Goal: Find specific page/section: Find specific page/section

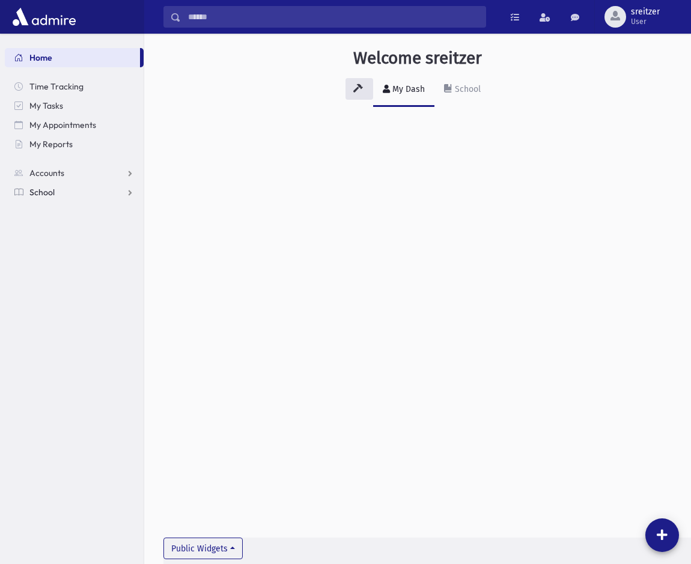
click at [38, 191] on span "School" at bounding box center [41, 192] width 25 height 11
click at [54, 209] on span "Students" at bounding box center [52, 211] width 33 height 11
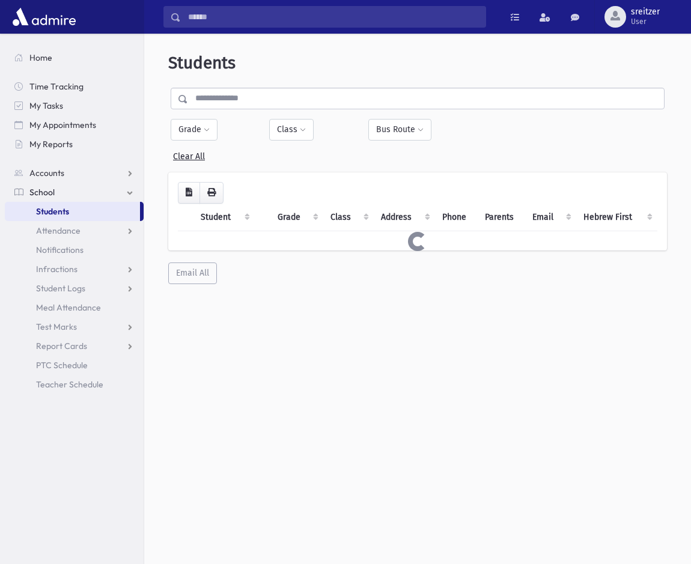
click at [237, 101] on input "text" at bounding box center [426, 99] width 476 height 22
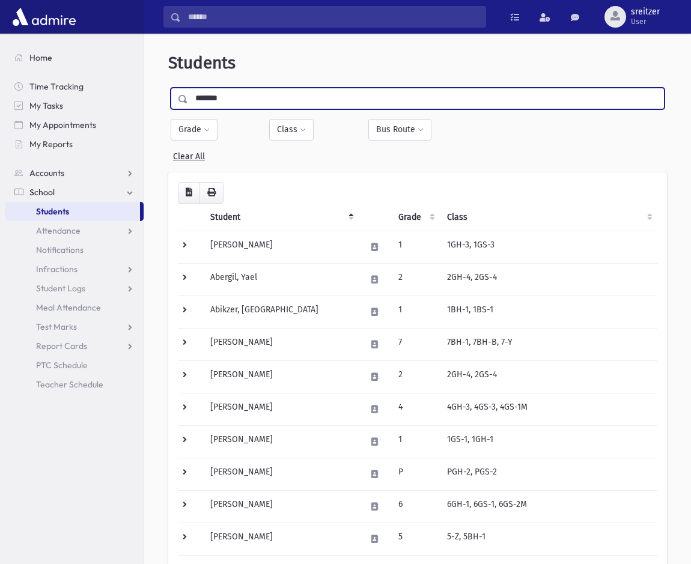
type input "*******"
click at [168, 88] on input "submit" at bounding box center [185, 96] width 34 height 16
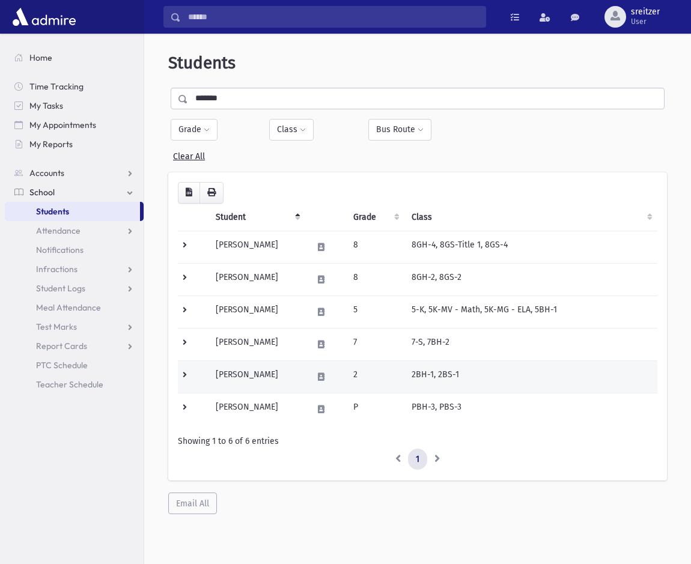
click at [292, 378] on td "Lampert, Yosef" at bounding box center [257, 377] width 97 height 32
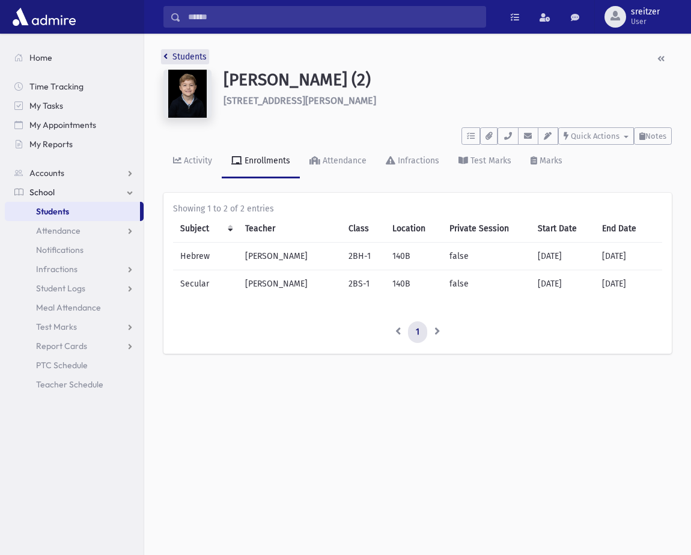
click at [187, 57] on link "Students" at bounding box center [184, 57] width 43 height 10
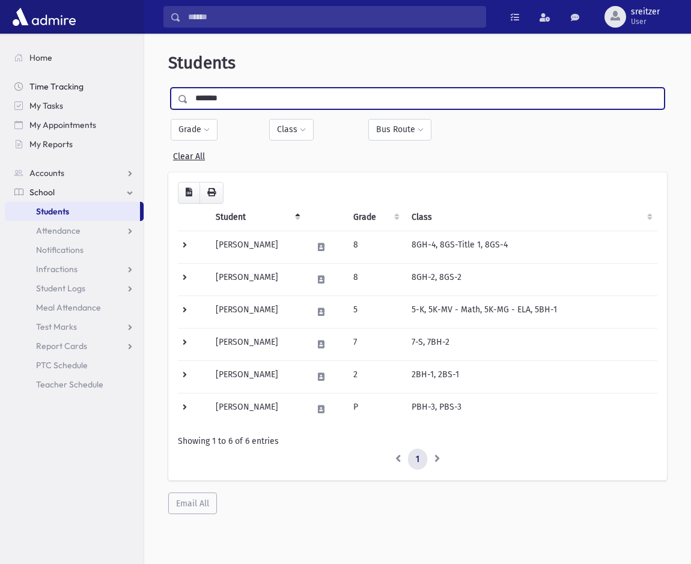
drag, startPoint x: 233, startPoint y: 103, endPoint x: 87, endPoint y: 91, distance: 145.9
click at [87, 91] on div "Search Results All Accounts" at bounding box center [345, 298] width 691 height 596
type input "*******"
click at [168, 88] on input "submit" at bounding box center [185, 96] width 34 height 16
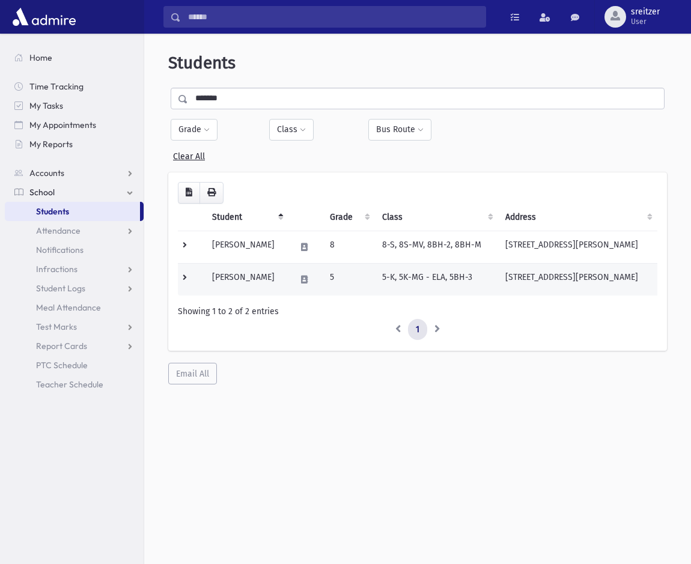
click at [251, 271] on td "Rennert, Yitzi" at bounding box center [247, 279] width 84 height 32
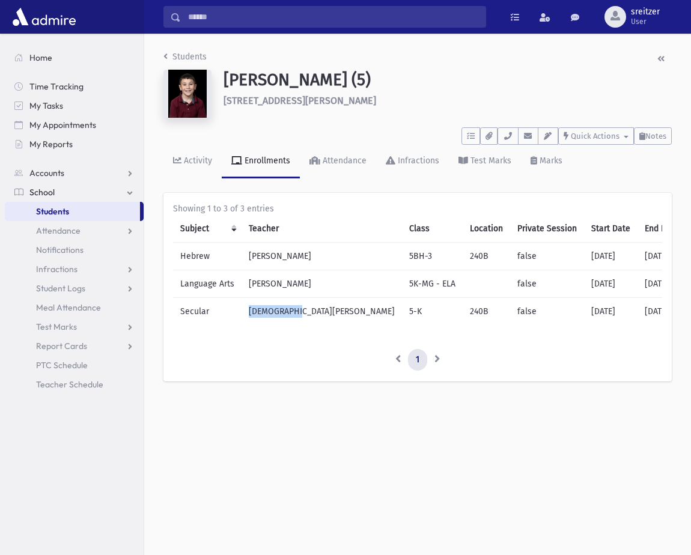
drag, startPoint x: 303, startPoint y: 313, endPoint x: 255, endPoint y: 310, distance: 48.2
click at [255, 310] on td "[DEMOGRAPHIC_DATA][PERSON_NAME]" at bounding box center [322, 312] width 160 height 28
drag, startPoint x: 255, startPoint y: 310, endPoint x: 263, endPoint y: 332, distance: 23.0
click at [263, 332] on div "Subject Teacher Class Location Private Session Start Date End Date Hebrew Rabbi…" at bounding box center [417, 275] width 489 height 120
click at [191, 62] on li "Students" at bounding box center [184, 56] width 43 height 13
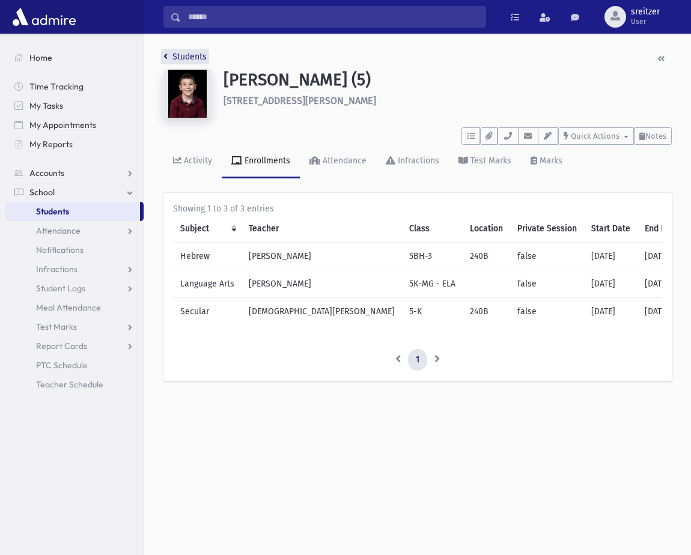
click at [187, 52] on link "Students" at bounding box center [184, 57] width 43 height 10
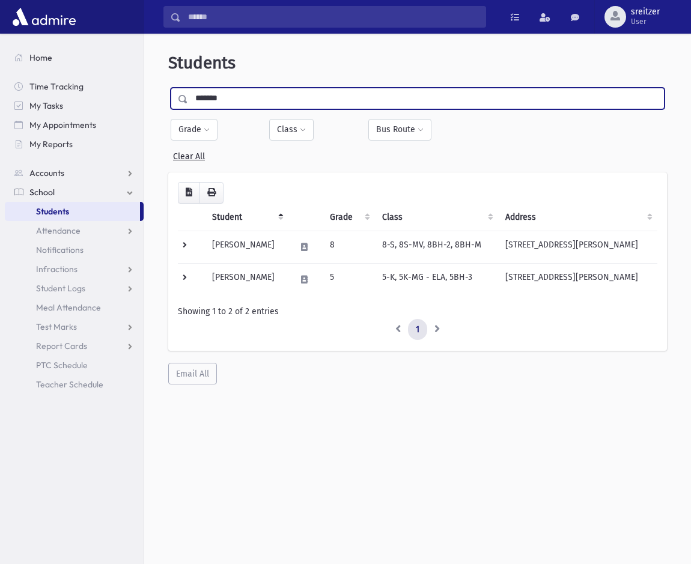
drag, startPoint x: 235, startPoint y: 94, endPoint x: 26, endPoint y: 72, distance: 209.7
click at [26, 72] on div "Search Results All Accounts" at bounding box center [345, 298] width 691 height 596
type input "******"
click at [168, 88] on input "submit" at bounding box center [185, 96] width 34 height 16
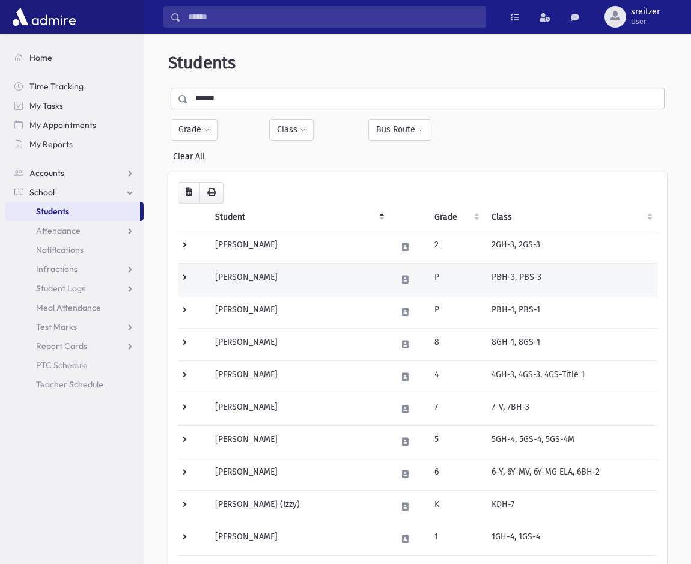
click at [278, 279] on td "Berger, Ariel Noam" at bounding box center [299, 279] width 182 height 32
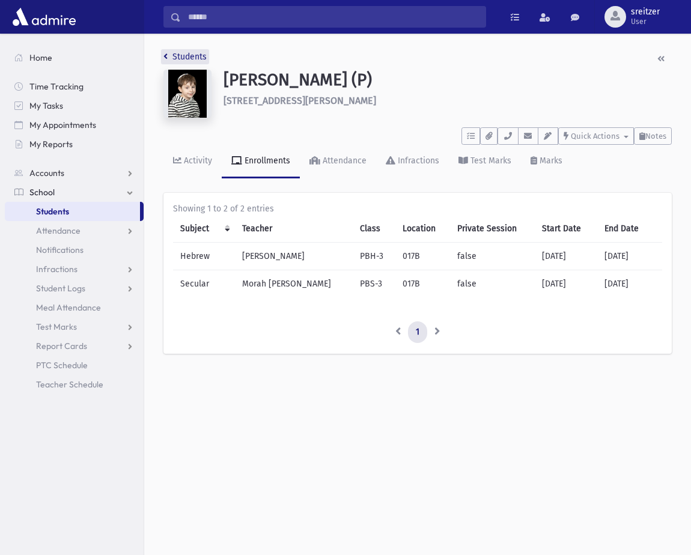
click at [185, 57] on link "Students" at bounding box center [184, 57] width 43 height 10
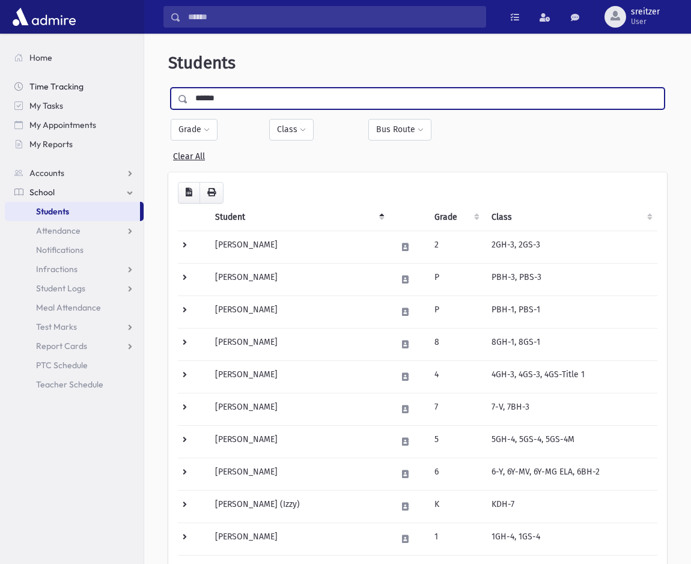
drag, startPoint x: 261, startPoint y: 99, endPoint x: 56, endPoint y: 96, distance: 205.5
click at [56, 96] on div "Search Results All Accounts" at bounding box center [345, 505] width 691 height 1010
type input "********"
click at [168, 88] on input "submit" at bounding box center [185, 96] width 34 height 16
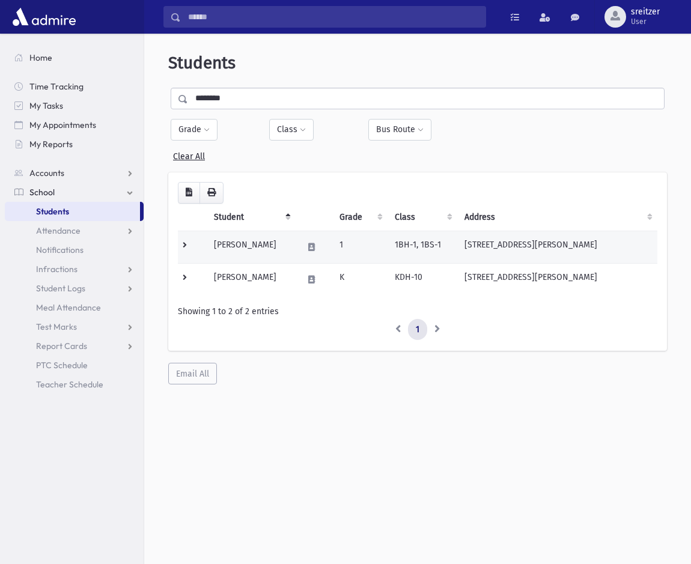
click at [258, 252] on td "Bernholtz, Aryeh" at bounding box center [251, 247] width 88 height 32
